Goal: Navigation & Orientation: Find specific page/section

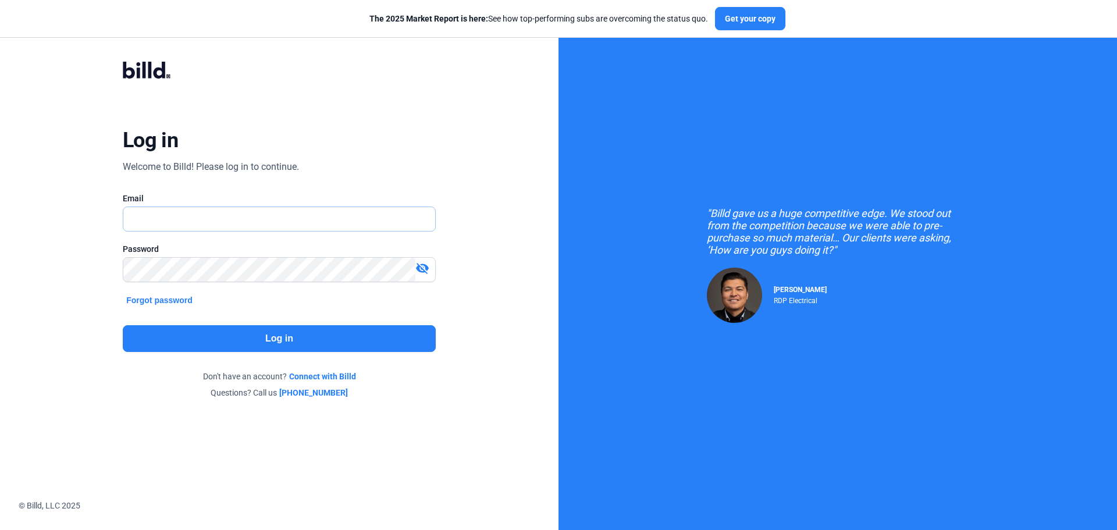
type input "[EMAIL_ADDRESS][DOMAIN_NAME]"
click at [271, 344] on button "Log in" at bounding box center [279, 338] width 313 height 27
